Goal: Task Accomplishment & Management: Manage account settings

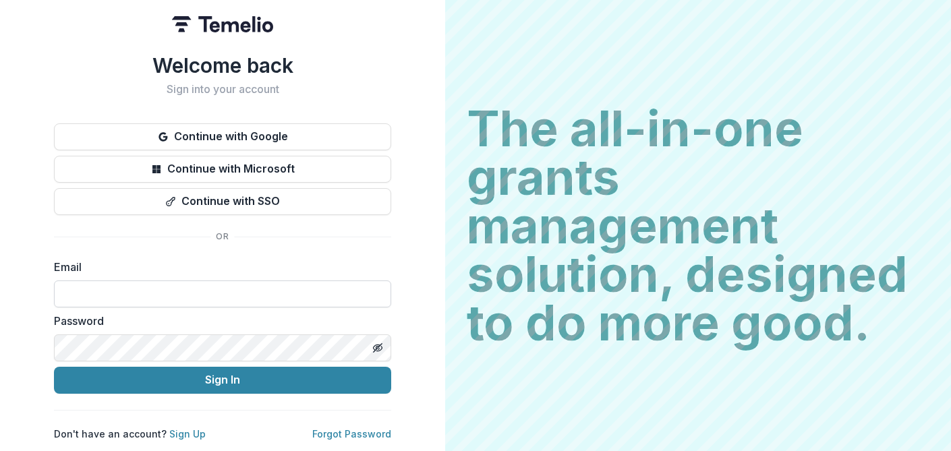
click at [137, 283] on input at bounding box center [222, 294] width 337 height 27
type input "**********"
click at [54, 367] on button "Sign In" at bounding box center [222, 380] width 337 height 27
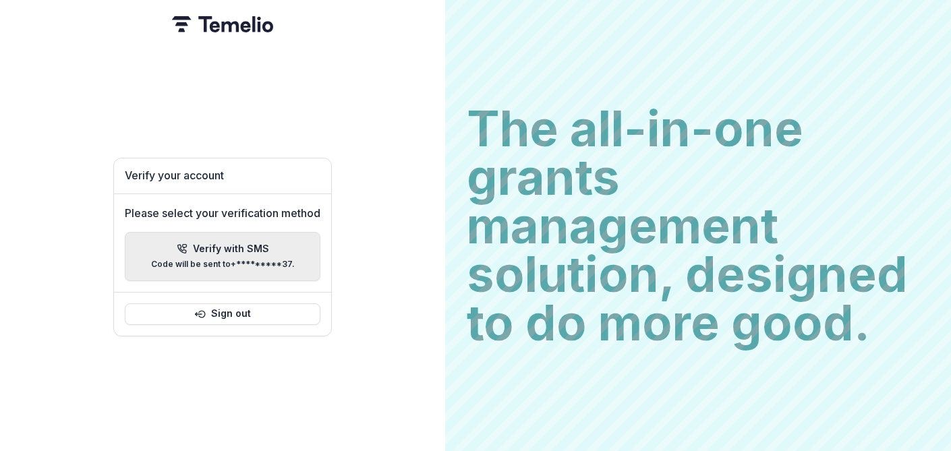
click at [255, 249] on div "Verify with SMS Code will be sent to +*********37 ." at bounding box center [223, 256] width 144 height 26
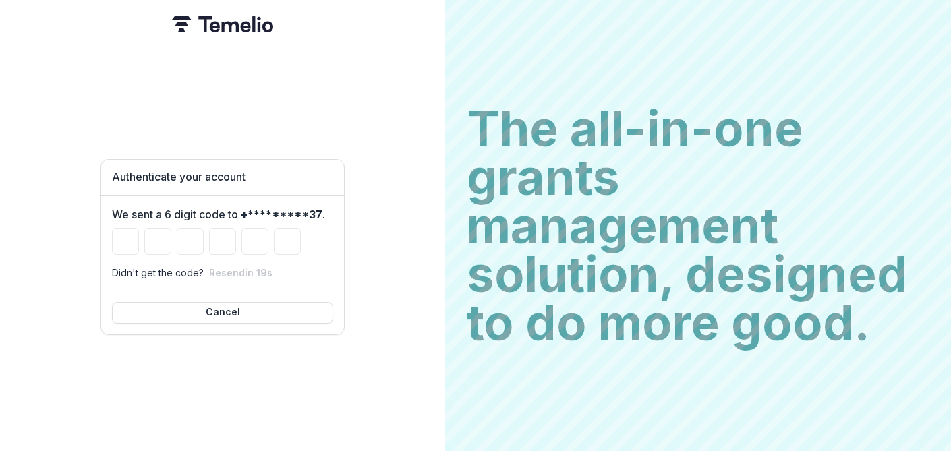
type input "*"
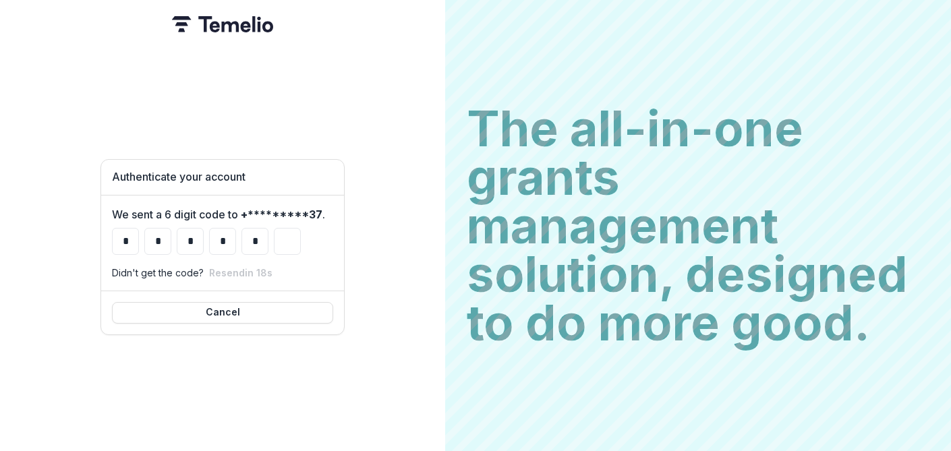
type input "*"
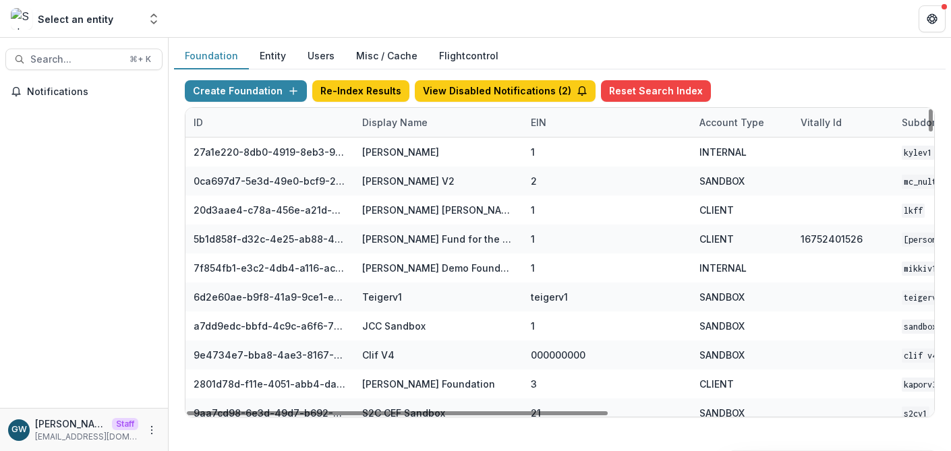
click at [404, 119] on div "Display Name" at bounding box center [395, 122] width 82 height 14
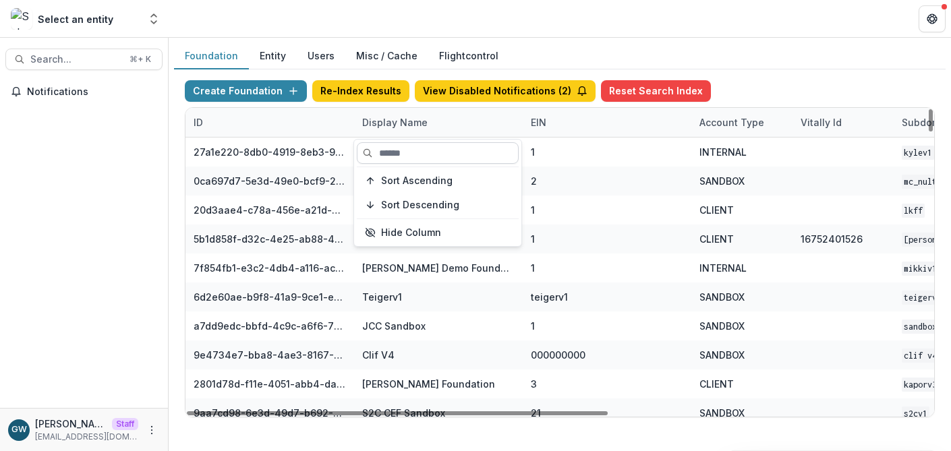
click at [403, 146] on input at bounding box center [438, 153] width 162 height 22
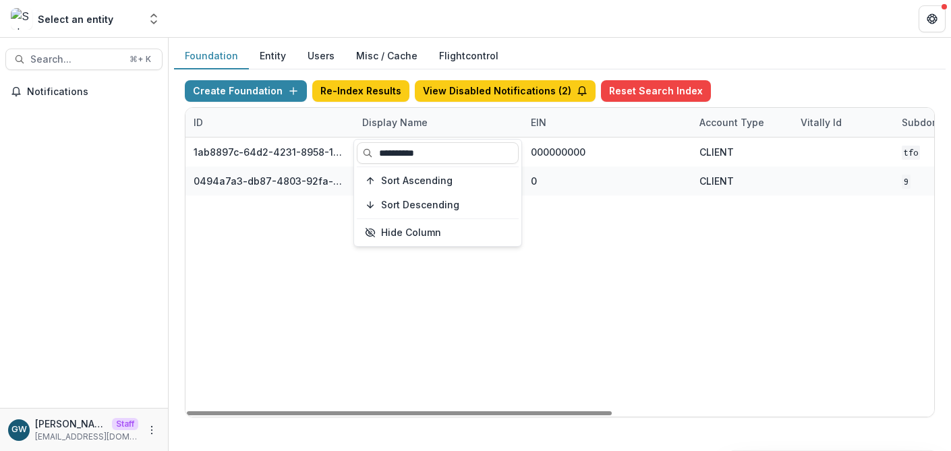
type input "**********"
click at [776, 36] on header at bounding box center [560, 18] width 782 height 37
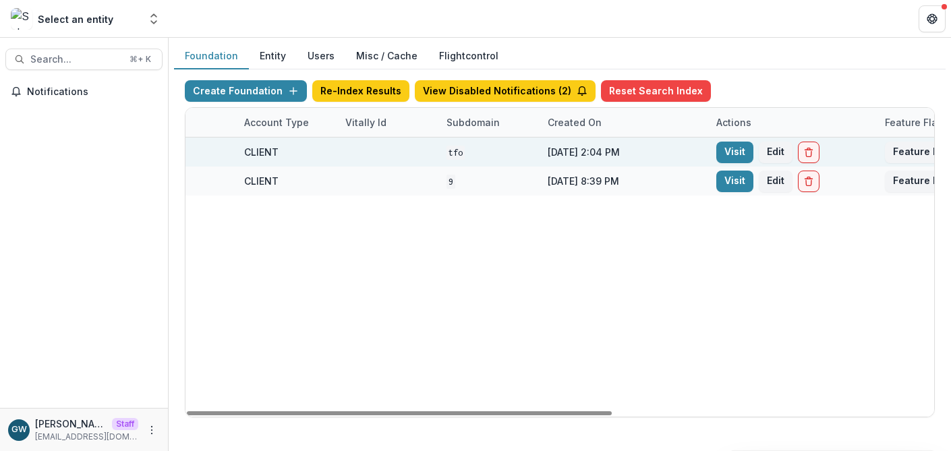
scroll to position [0, 567]
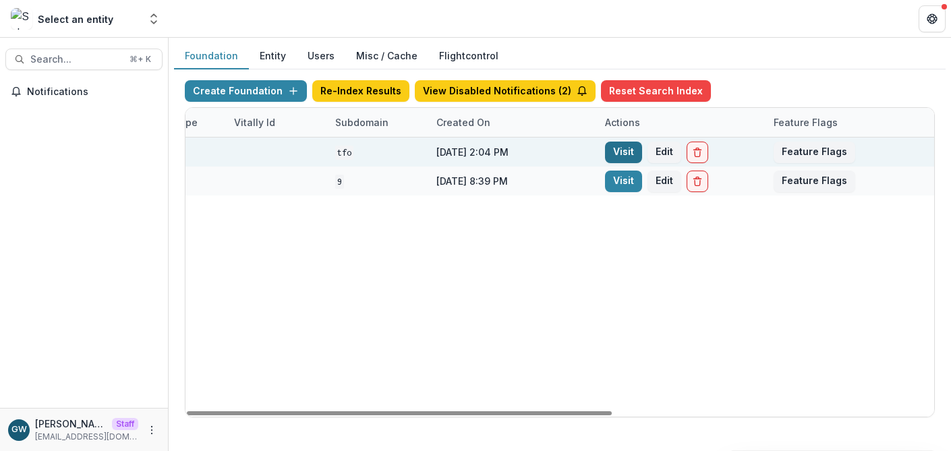
click at [629, 153] on link "Visit" at bounding box center [623, 153] width 37 height 22
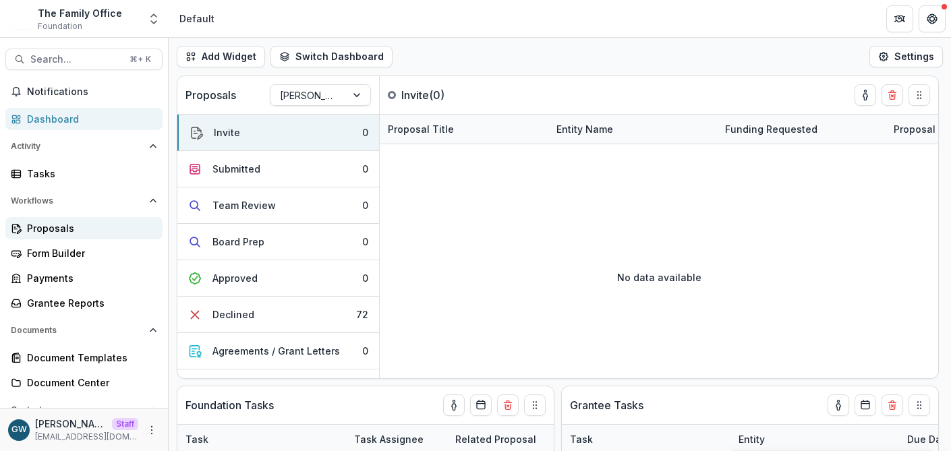
click at [79, 222] on div "Proposals" at bounding box center [89, 228] width 125 height 14
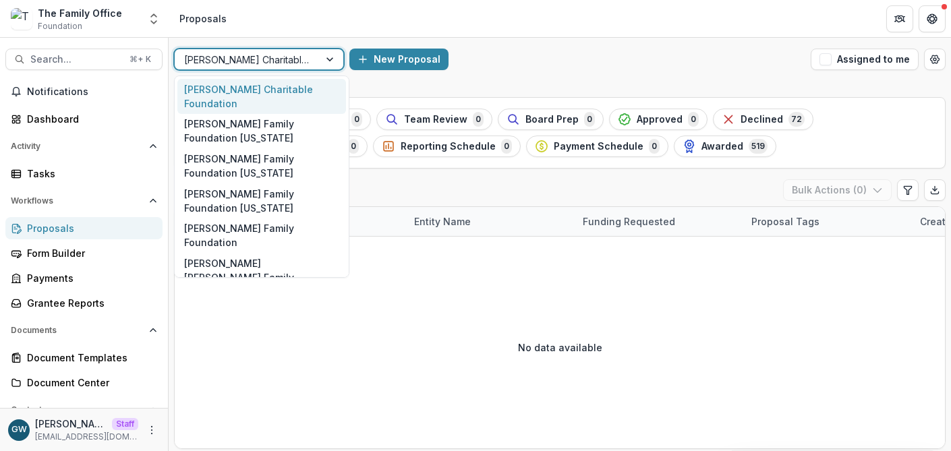
click at [274, 62] on div at bounding box center [246, 59] width 125 height 17
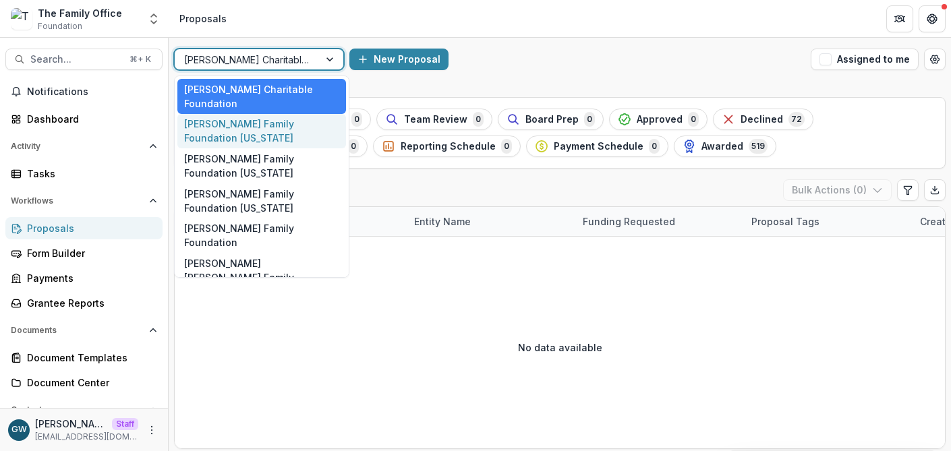
click at [608, 71] on div "Dugas Family Foundation Florida, 2 of 9. 9 results available. Use Up and Down t…" at bounding box center [560, 59] width 782 height 43
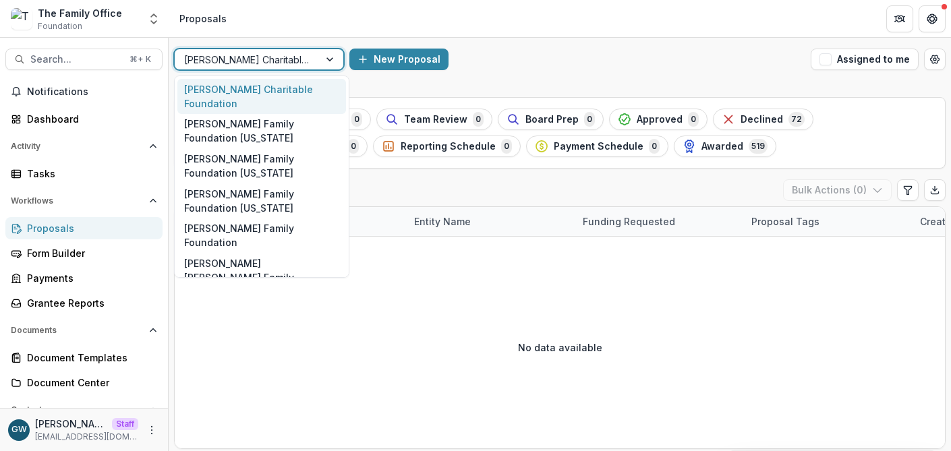
click at [264, 63] on div at bounding box center [246, 59] width 125 height 17
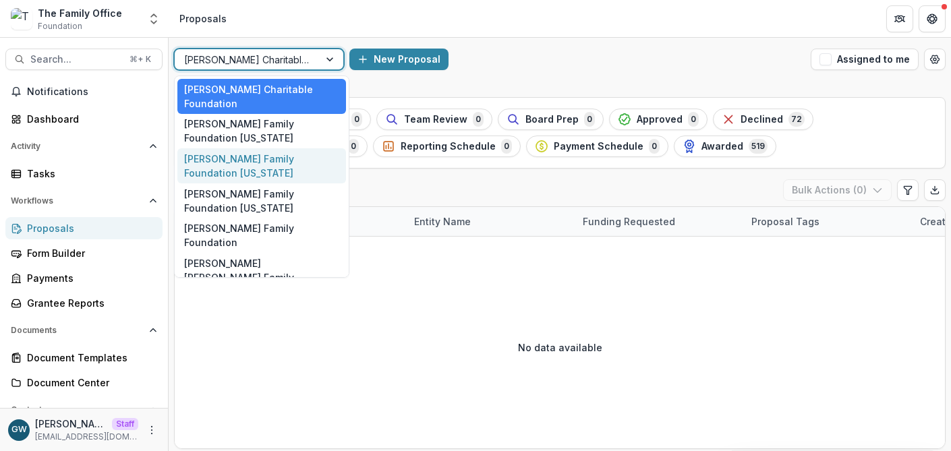
click at [264, 148] on div "Dugas Family Foundation Texas" at bounding box center [261, 165] width 169 height 35
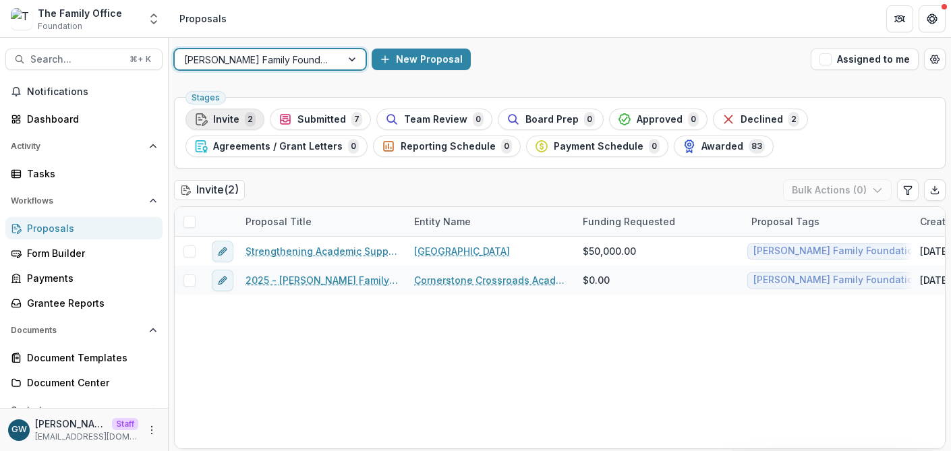
click at [238, 125] on div "Invite 2" at bounding box center [224, 119] width 61 height 15
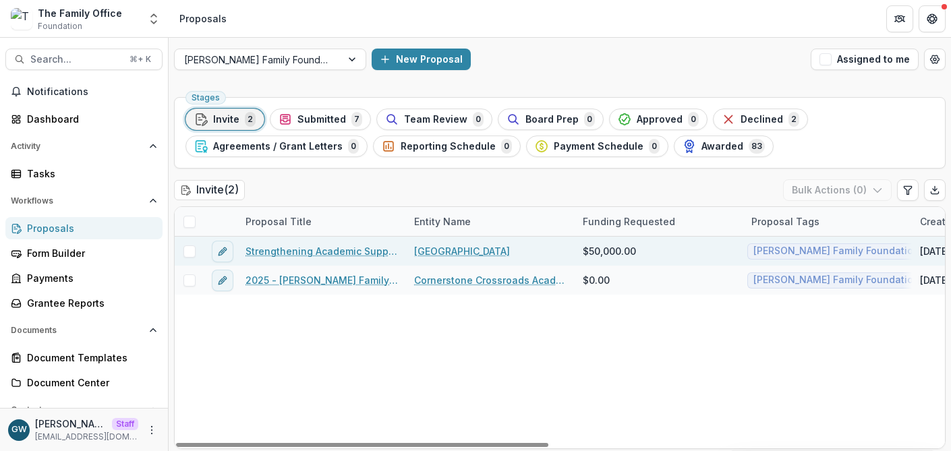
click at [316, 256] on link "Strengthening Academic Support and Enrichment for Low-Income Students in Southe…" at bounding box center [321, 251] width 152 height 14
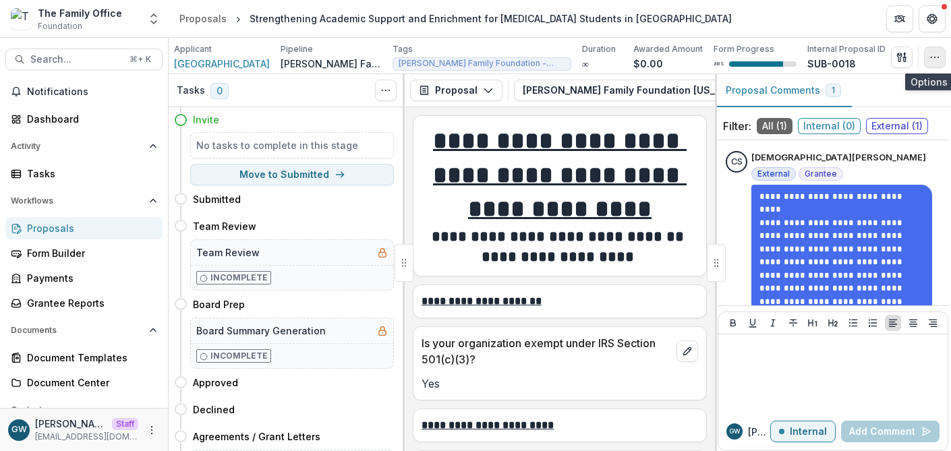
click at [935, 61] on icon "button" at bounding box center [934, 57] width 11 height 11
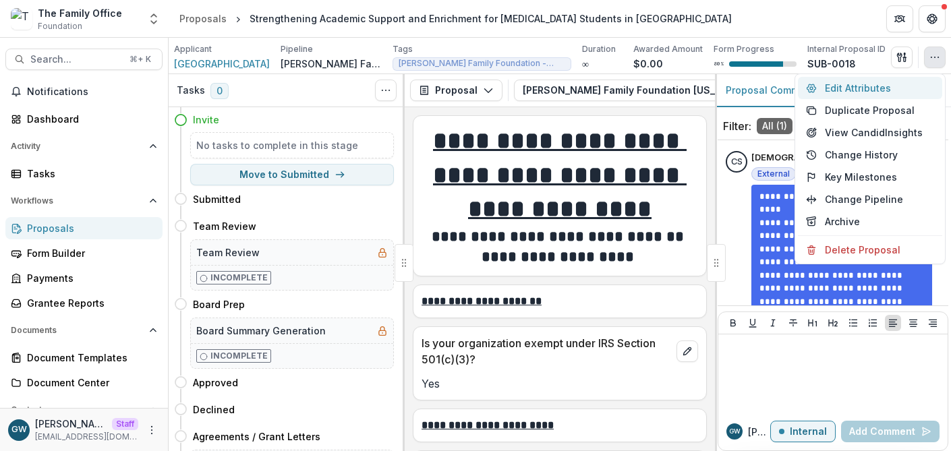
click at [878, 92] on button "Edit Attributes" at bounding box center [870, 88] width 144 height 22
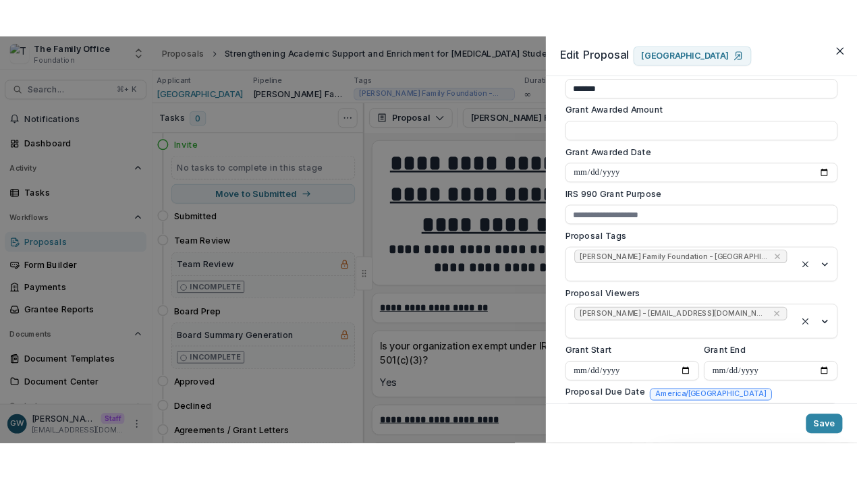
scroll to position [509, 0]
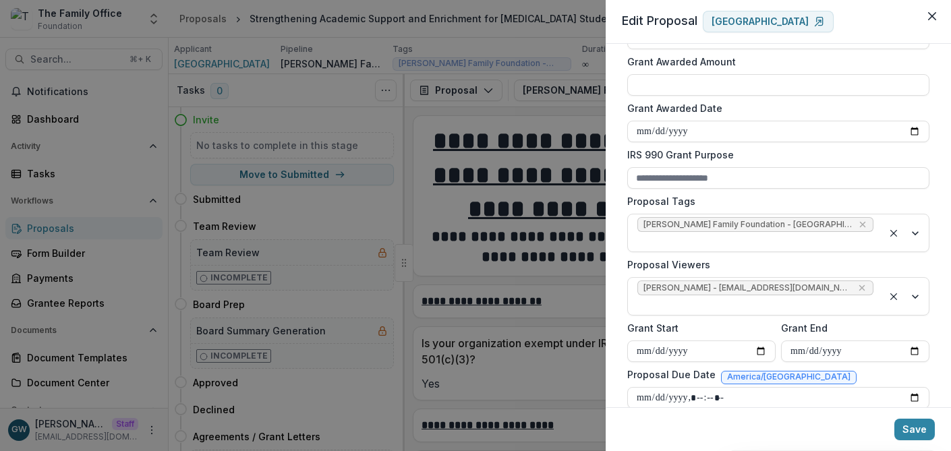
click at [424, 116] on div "**********" at bounding box center [475, 225] width 951 height 451
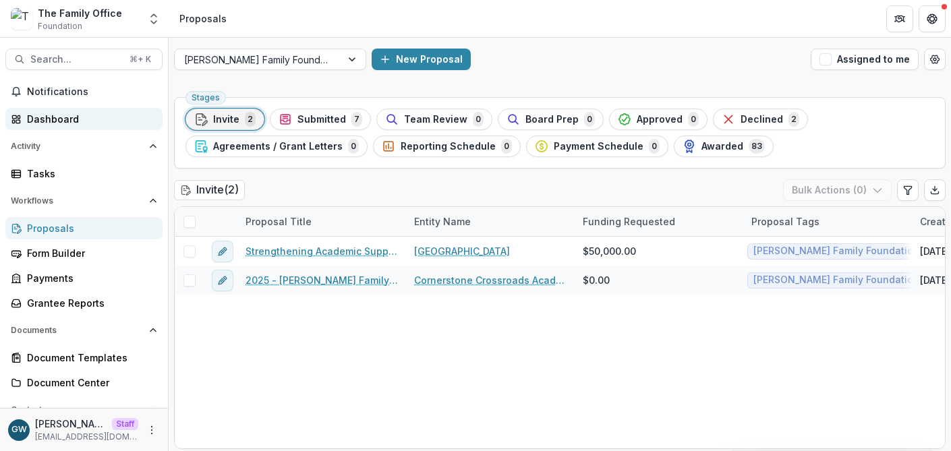
click at [45, 115] on div "Dashboard" at bounding box center [89, 119] width 125 height 14
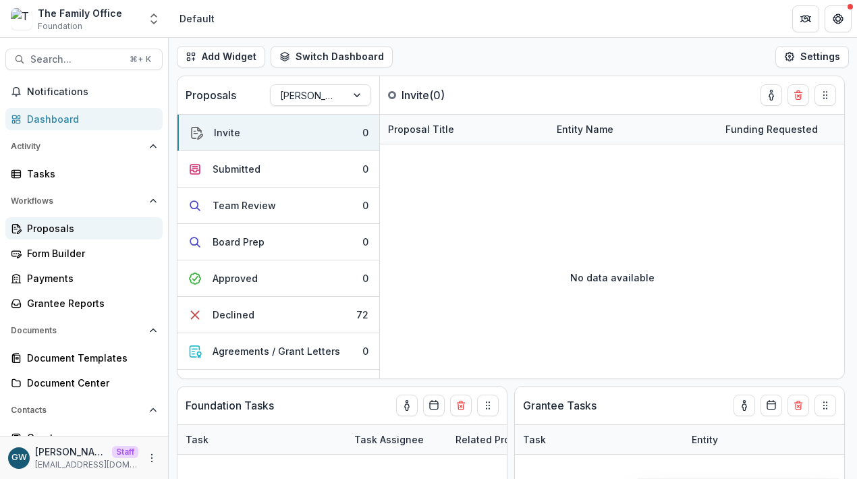
click at [57, 227] on div "Proposals" at bounding box center [89, 228] width 125 height 14
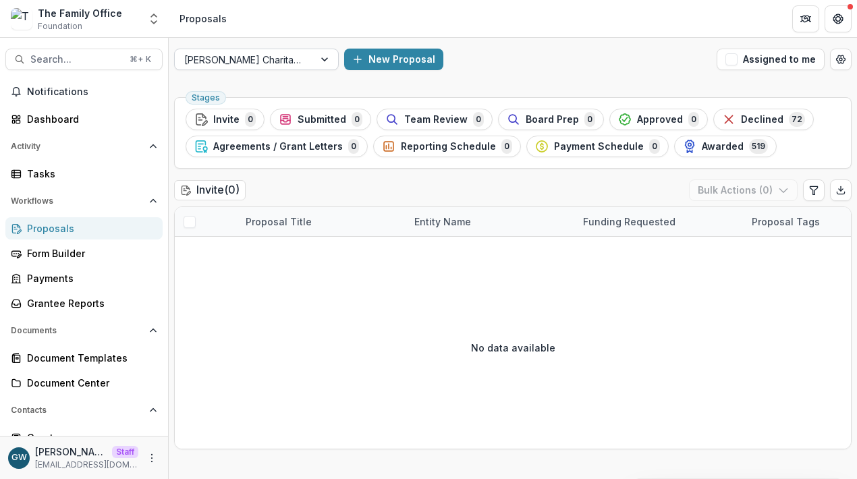
click at [322, 61] on div at bounding box center [326, 59] width 24 height 20
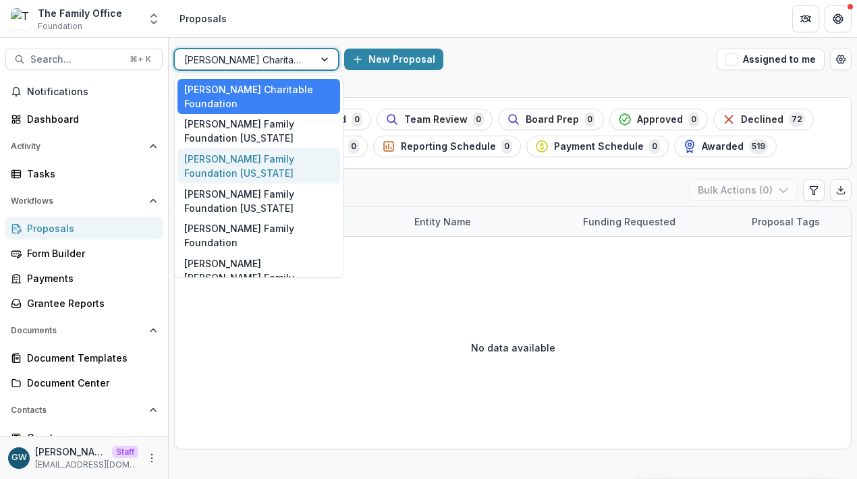
click at [283, 156] on div "Dugas Family Foundation Texas" at bounding box center [258, 165] width 163 height 35
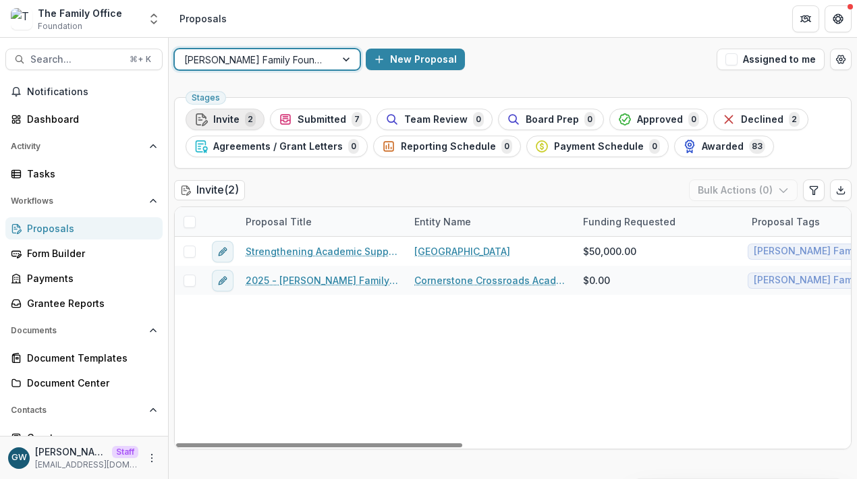
click at [237, 116] on span "Invite" at bounding box center [226, 119] width 26 height 11
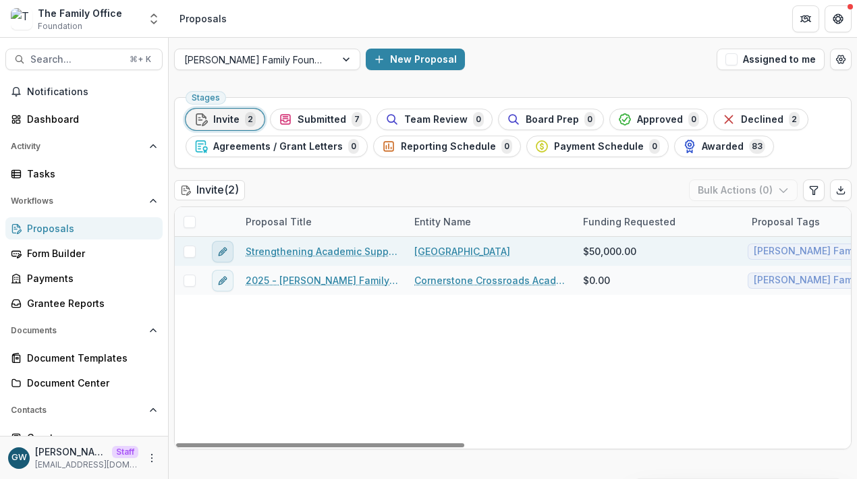
click at [225, 253] on icon "edit" at bounding box center [222, 251] width 11 height 11
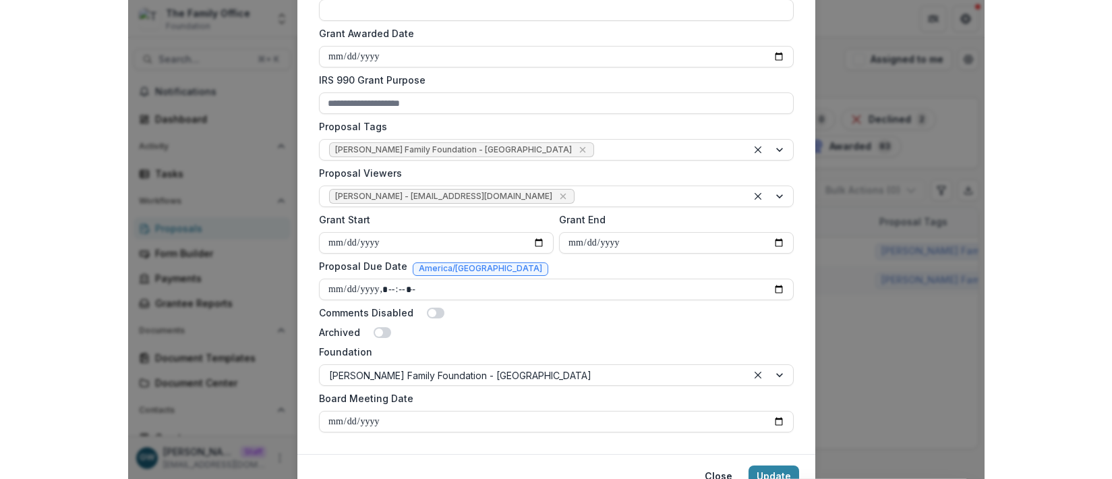
scroll to position [637, 0]
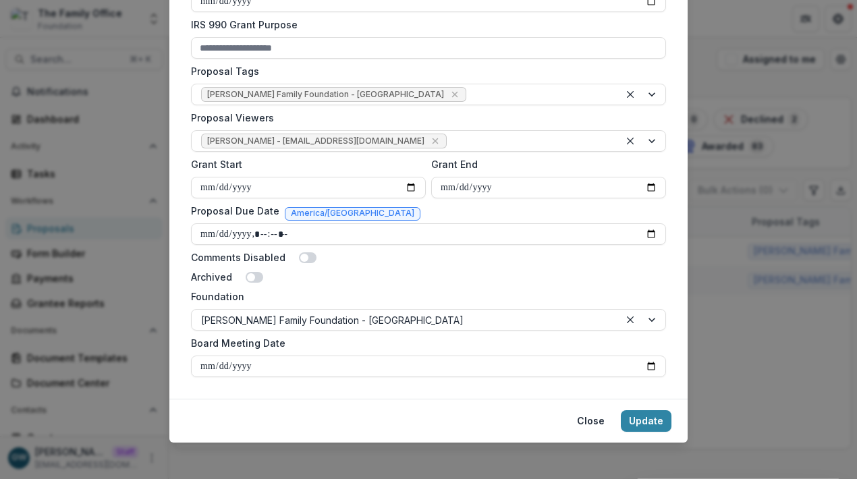
click at [674, 415] on footer "Close Update" at bounding box center [428, 421] width 518 height 44
click at [752, 167] on div "**********" at bounding box center [428, 239] width 857 height 479
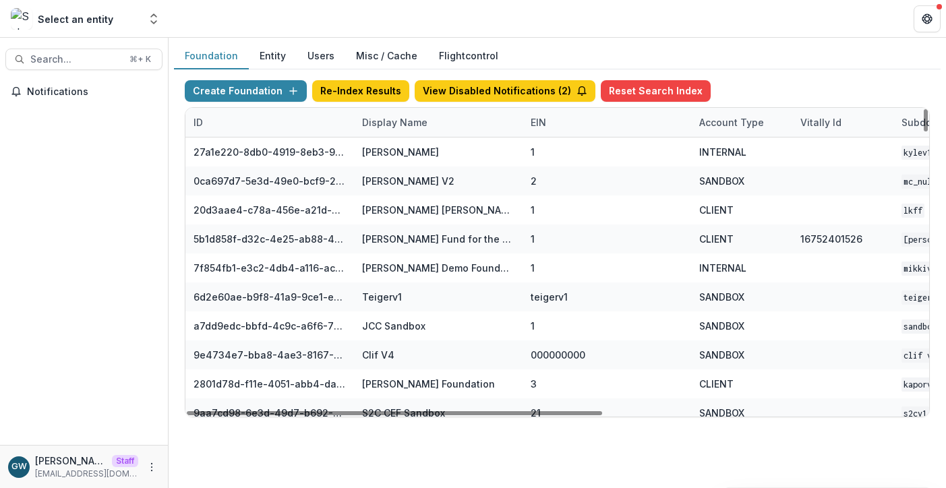
click at [381, 127] on div "Display Name" at bounding box center [395, 122] width 82 height 14
click at [396, 156] on input at bounding box center [438, 153] width 162 height 22
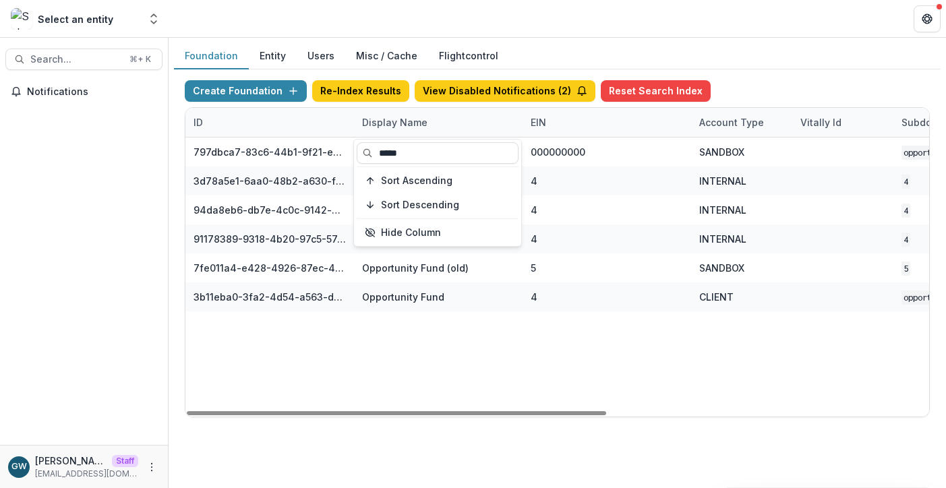
type input "*****"
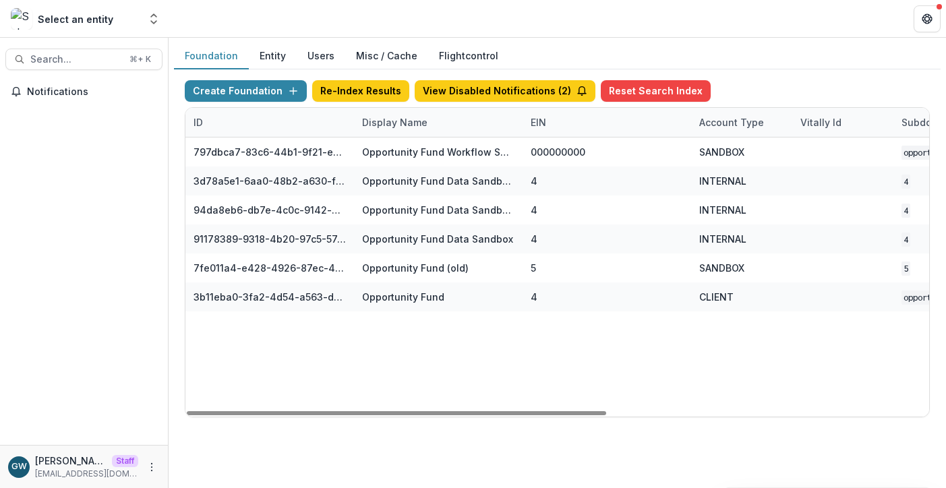
click at [773, 53] on div "Foundation Entity Users Misc / Cache Flightcontrol" at bounding box center [557, 56] width 767 height 26
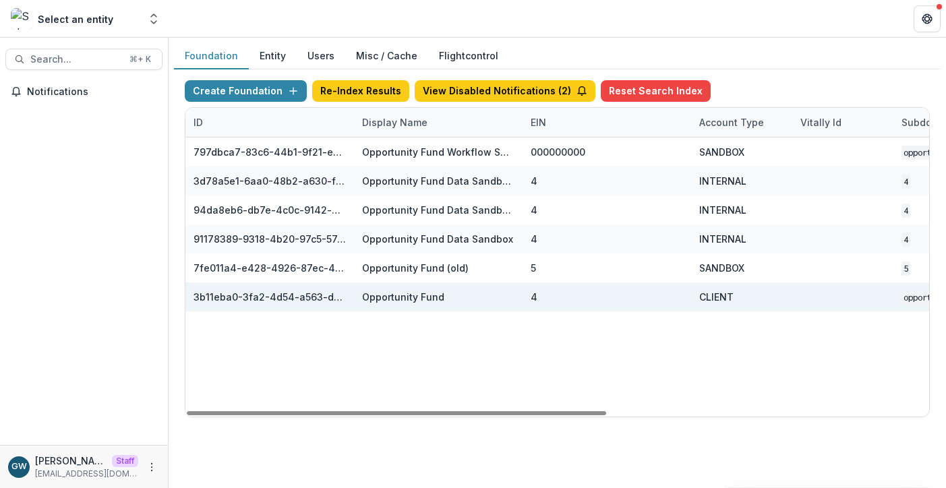
scroll to position [0, 571]
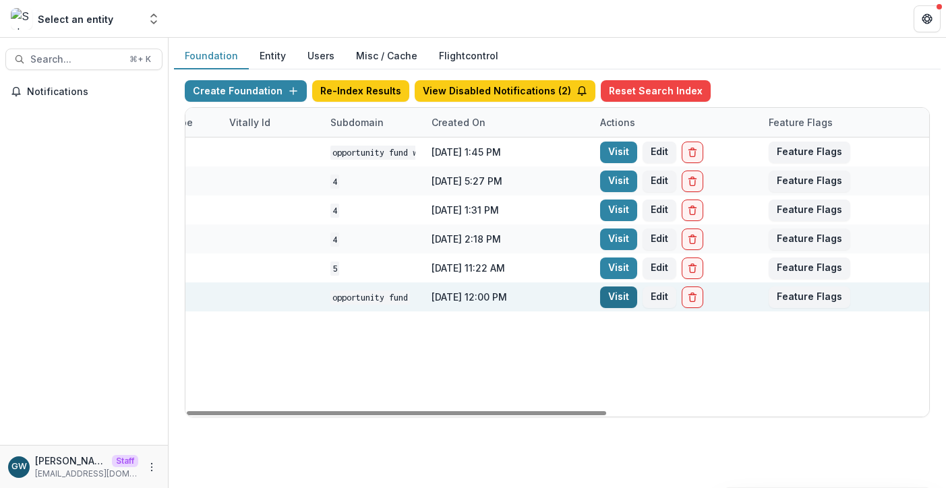
click at [625, 301] on link "Visit" at bounding box center [618, 298] width 37 height 22
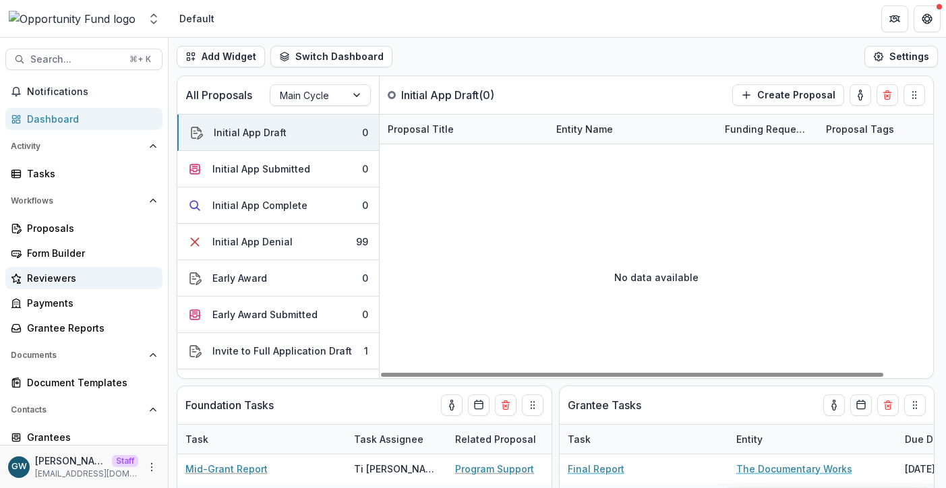
click at [66, 277] on div "Reviewers" at bounding box center [89, 278] width 125 height 14
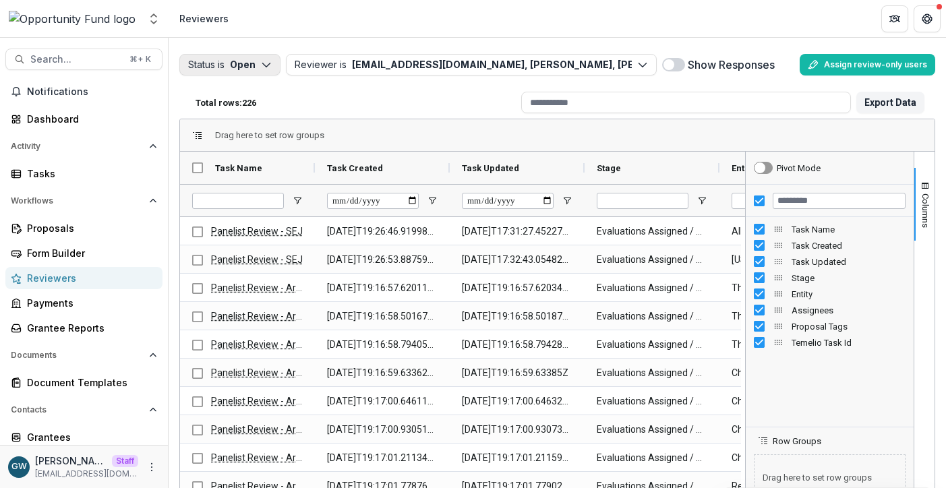
click at [244, 64] on button "Status is Open" at bounding box center [229, 65] width 101 height 22
click at [252, 124] on p "Completed" at bounding box center [250, 118] width 51 height 14
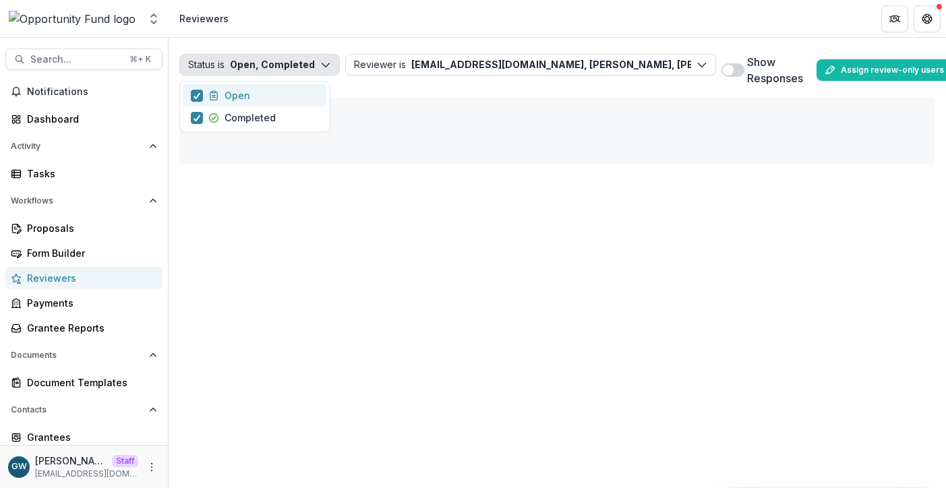
click at [253, 98] on button "Open" at bounding box center [255, 95] width 144 height 22
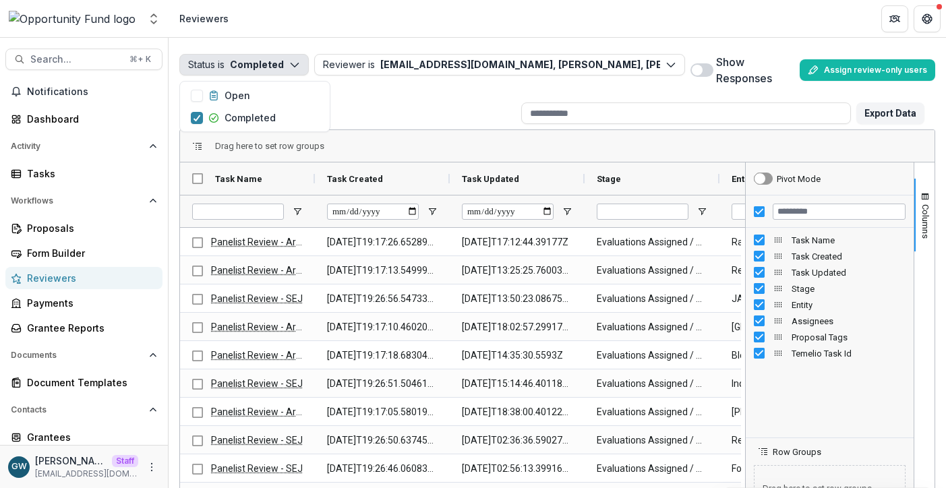
click at [436, 80] on div "Status is Completed Open Completed Reviewer is lucyjfey@gmail.com, Mollie Goodm…" at bounding box center [557, 70] width 756 height 43
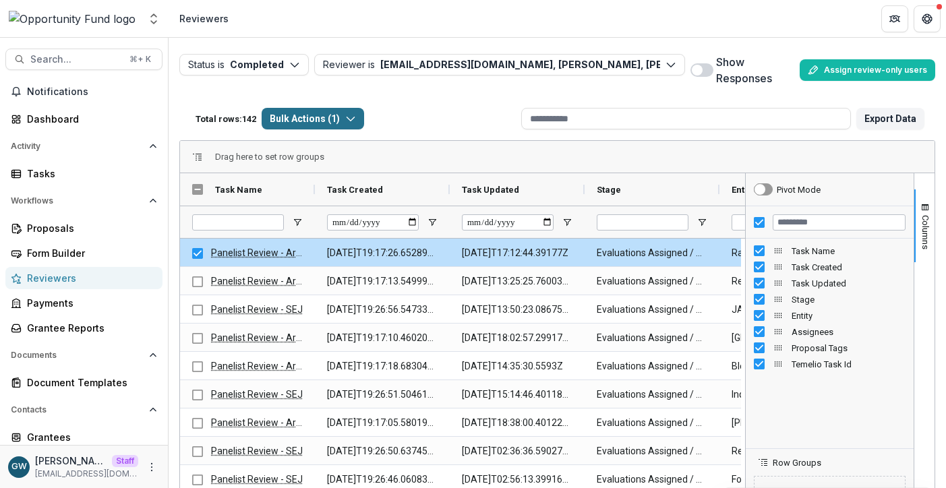
click at [312, 125] on button "Bulk Actions ( 1 )" at bounding box center [313, 119] width 103 height 22
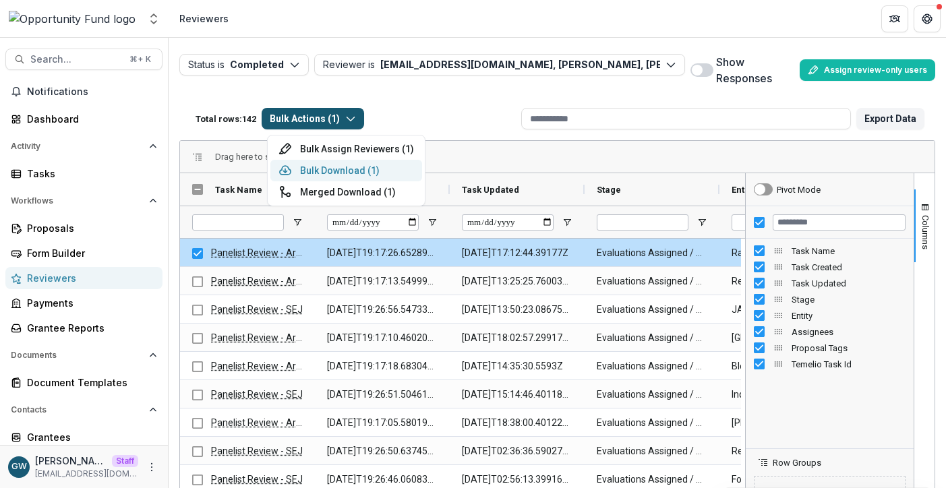
click at [343, 173] on button "Bulk Download ( 1 )" at bounding box center [346, 171] width 152 height 22
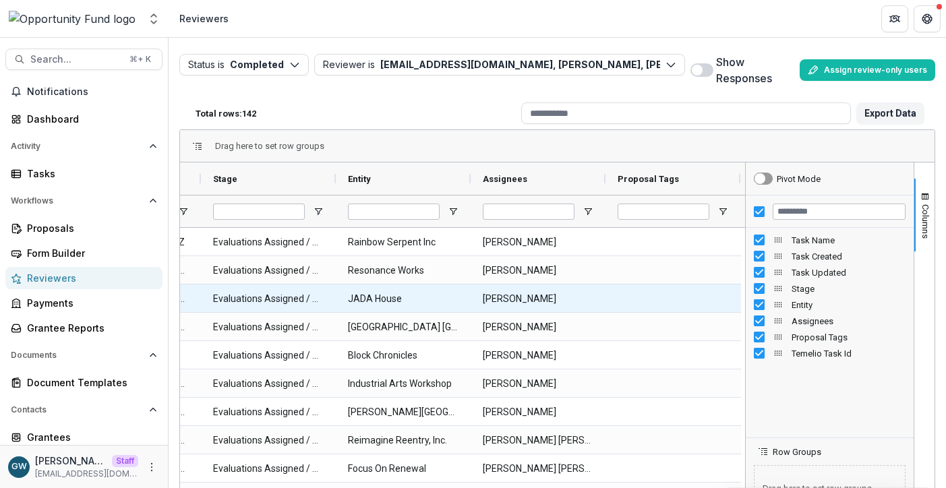
scroll to position [0, 331]
